Goal: Transaction & Acquisition: Download file/media

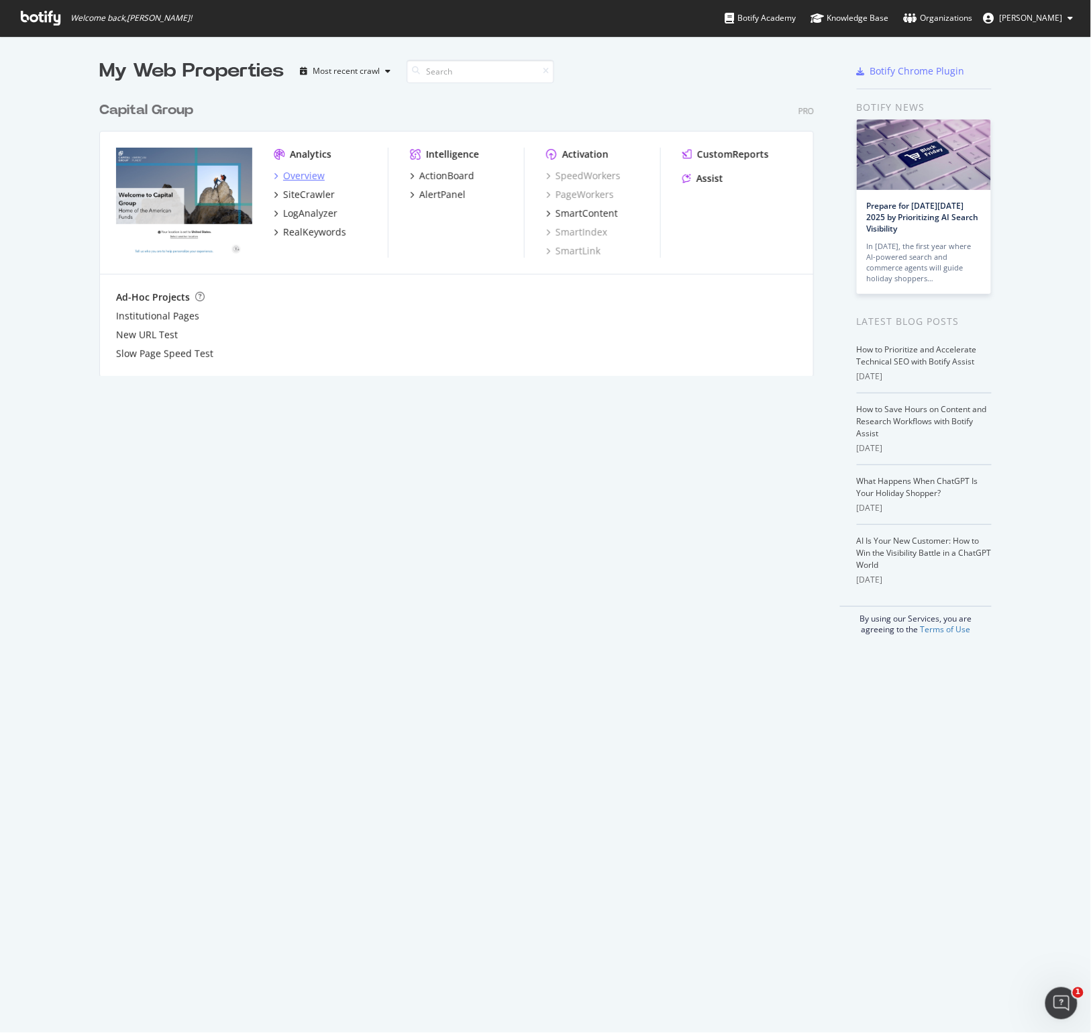
click at [289, 177] on div "Overview" at bounding box center [304, 175] width 42 height 13
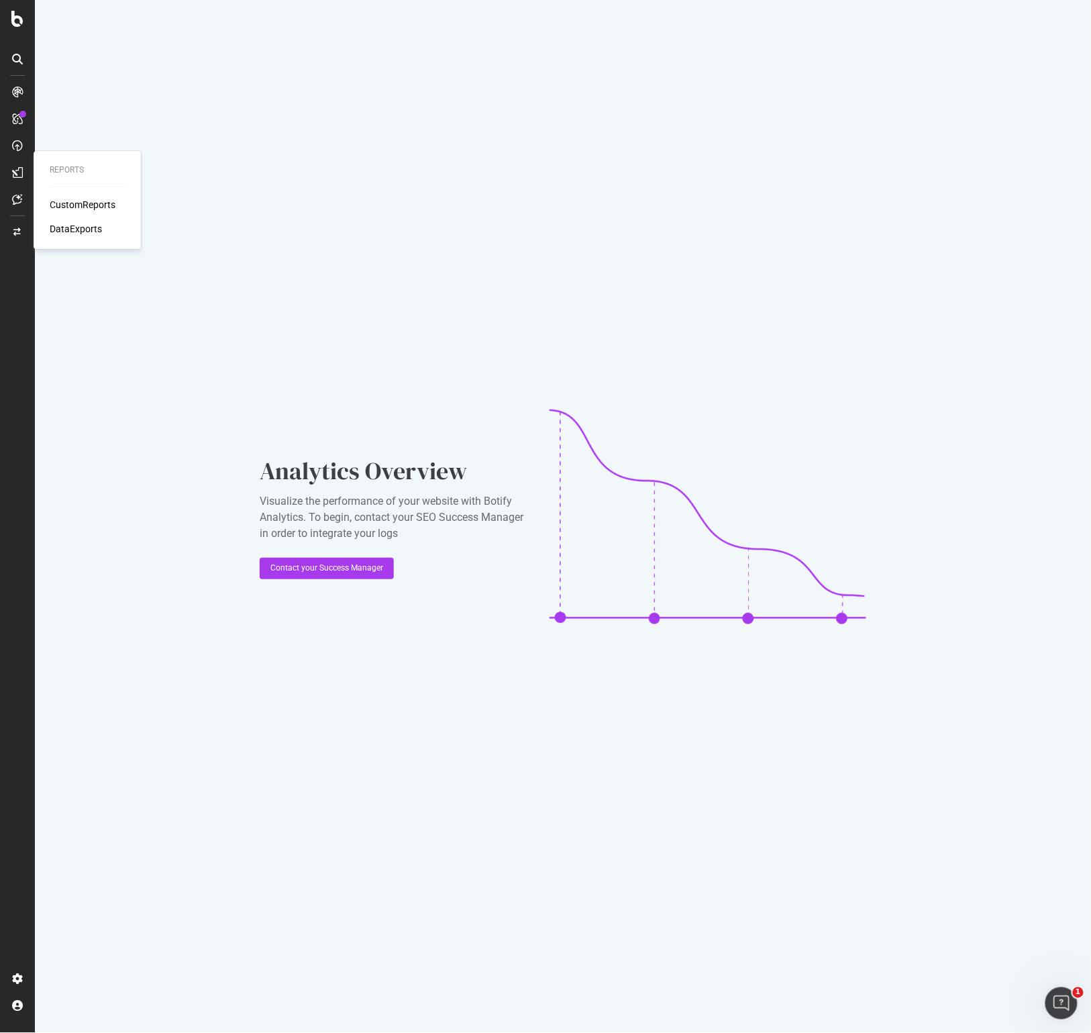
click at [68, 226] on div "DataExports" at bounding box center [76, 228] width 52 height 13
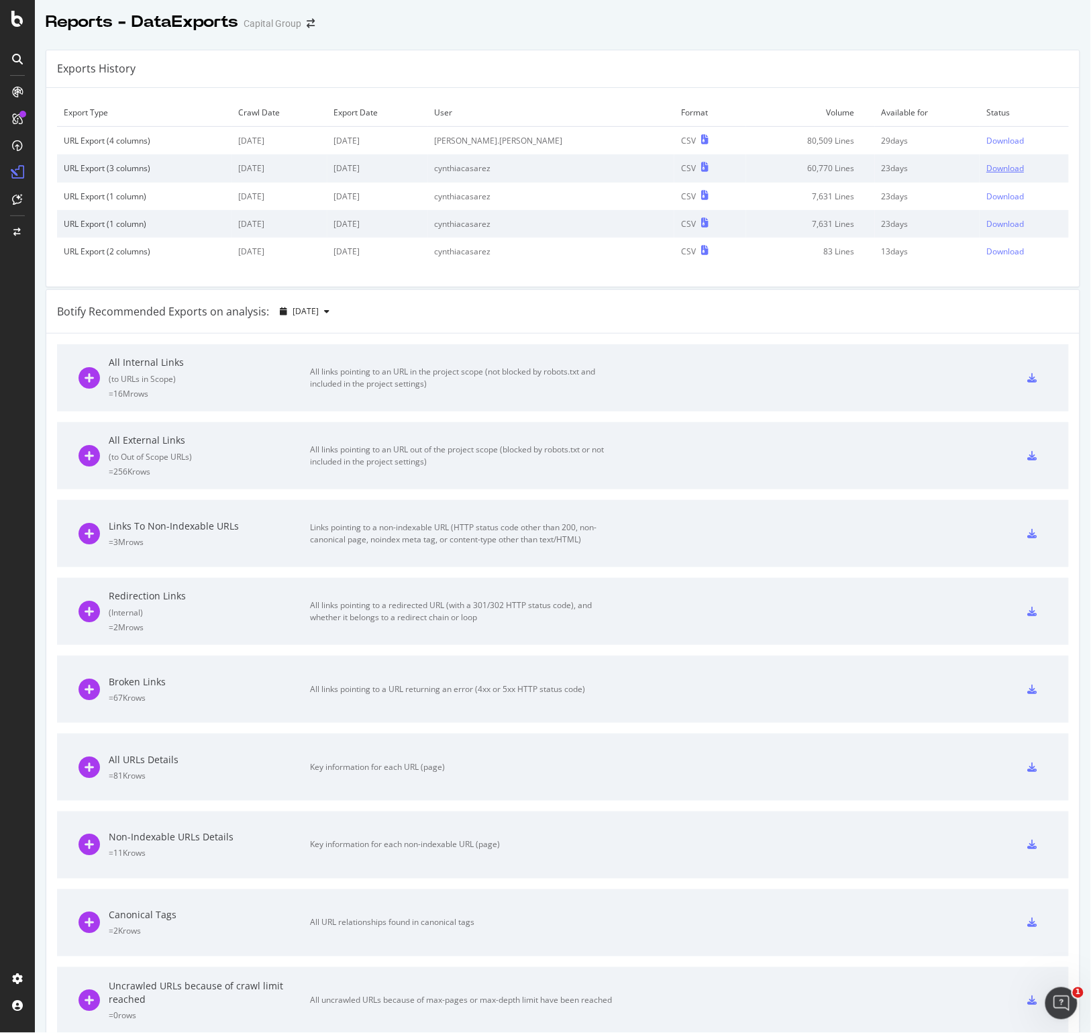
click at [987, 170] on div "Download" at bounding box center [1006, 167] width 38 height 11
